Goal: Book appointment/travel/reservation

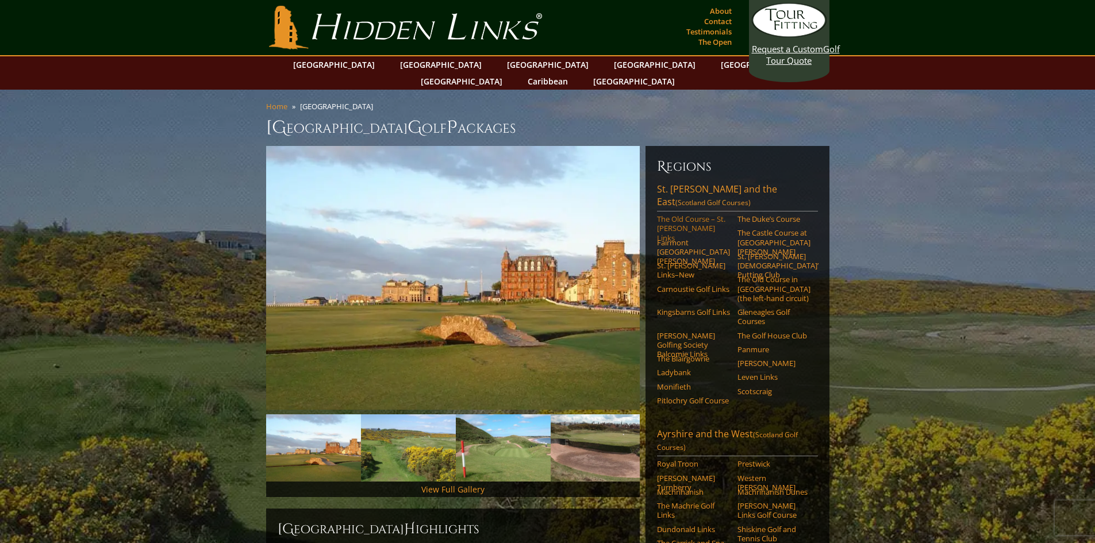
click at [677, 214] on link "The Old Course – St. [PERSON_NAME] Links" at bounding box center [693, 228] width 73 height 28
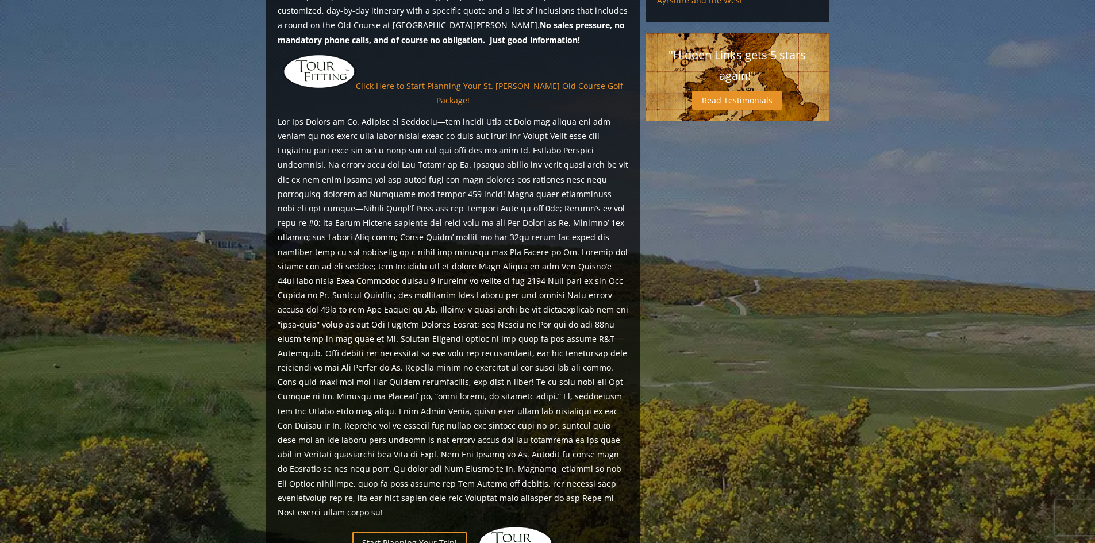
scroll to position [1039, 0]
click at [508, 80] on link "Click Here to Start Planning Your St. [PERSON_NAME] Old Course Golf Package!" at bounding box center [489, 92] width 267 height 25
